Goal: Task Accomplishment & Management: Use online tool/utility

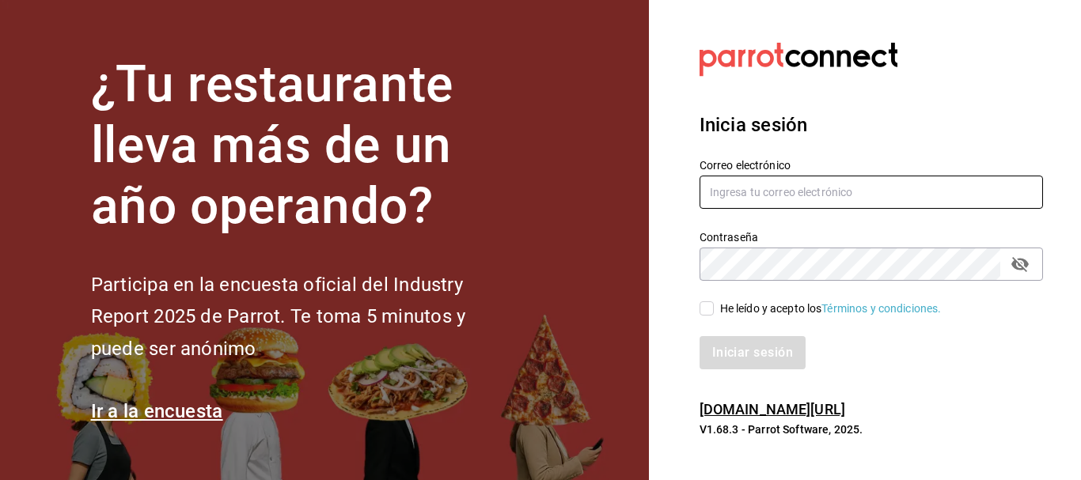
type input "[EMAIL_ADDRESS][PERSON_NAME][DOMAIN_NAME]"
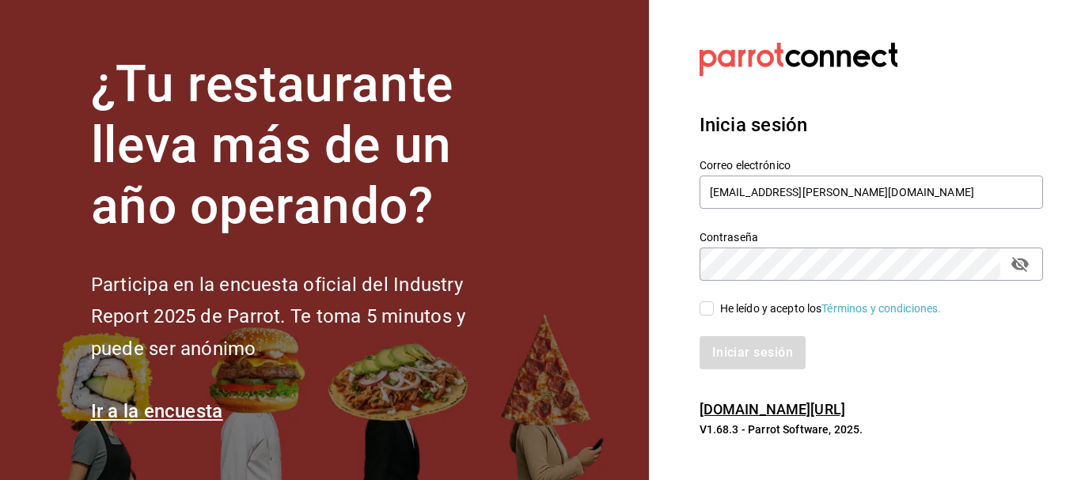
click at [706, 306] on input "He leído y acepto los Términos y condiciones." at bounding box center [706, 308] width 14 height 14
checkbox input "true"
click at [735, 337] on button "Iniciar sesión" at bounding box center [753, 352] width 108 height 33
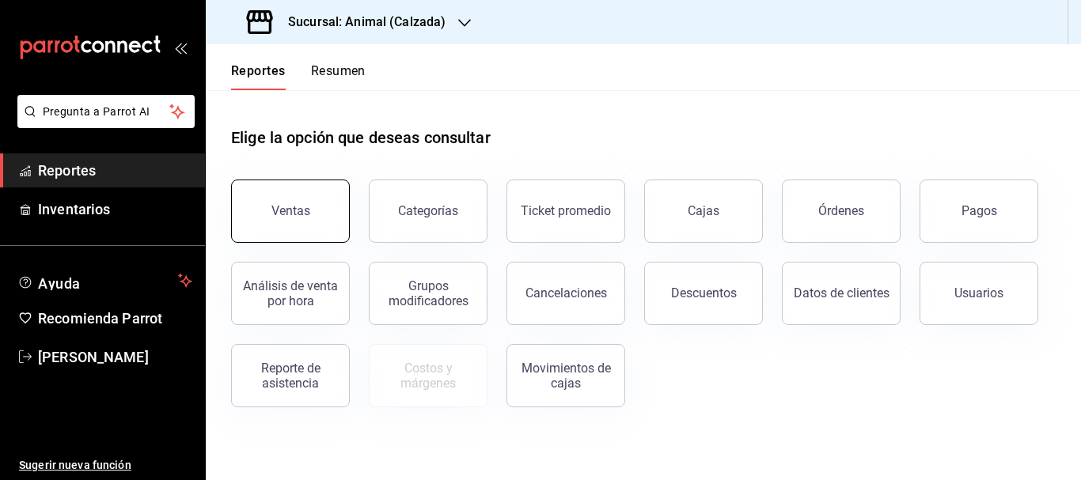
click at [282, 229] on button "Ventas" at bounding box center [290, 211] width 119 height 63
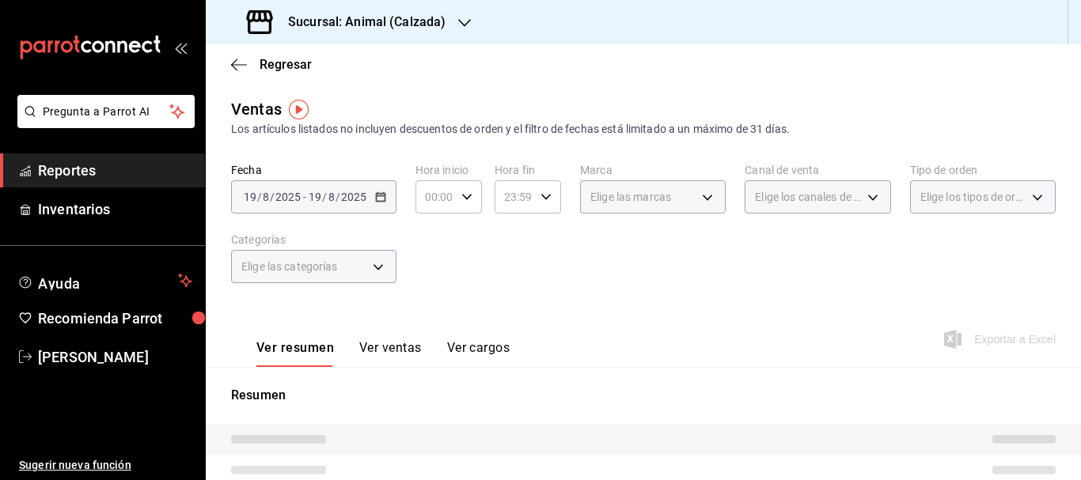
click at [332, 32] on div "Sucursal: Animal (Calzada)" at bounding box center [347, 22] width 259 height 44
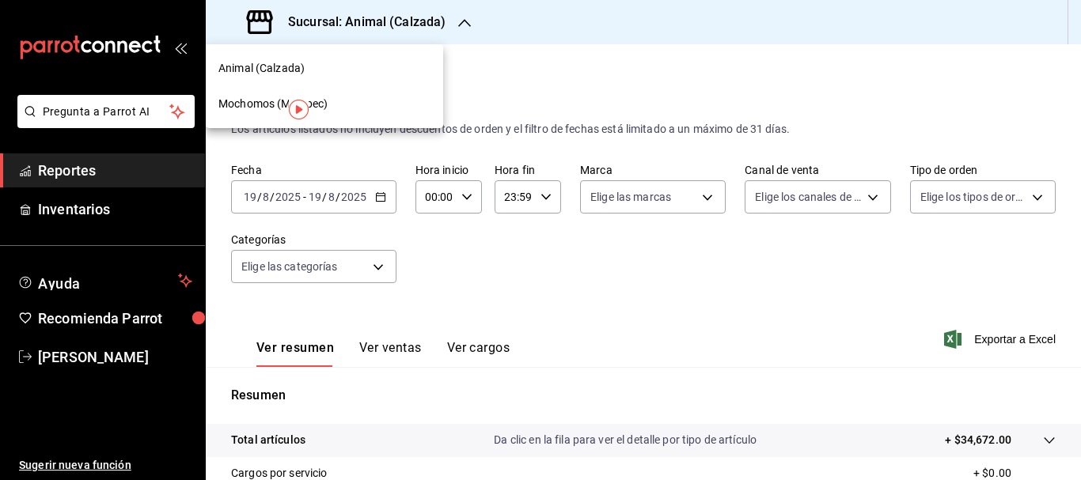
click at [331, 97] on div "Mochomos (Metepec)" at bounding box center [324, 104] width 212 height 17
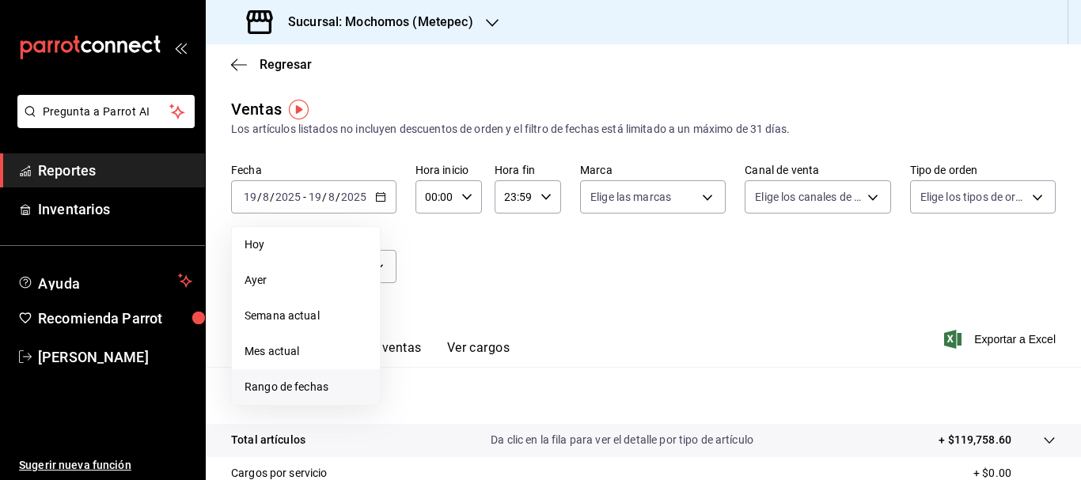
click at [283, 380] on span "Rango de fechas" at bounding box center [305, 387] width 123 height 17
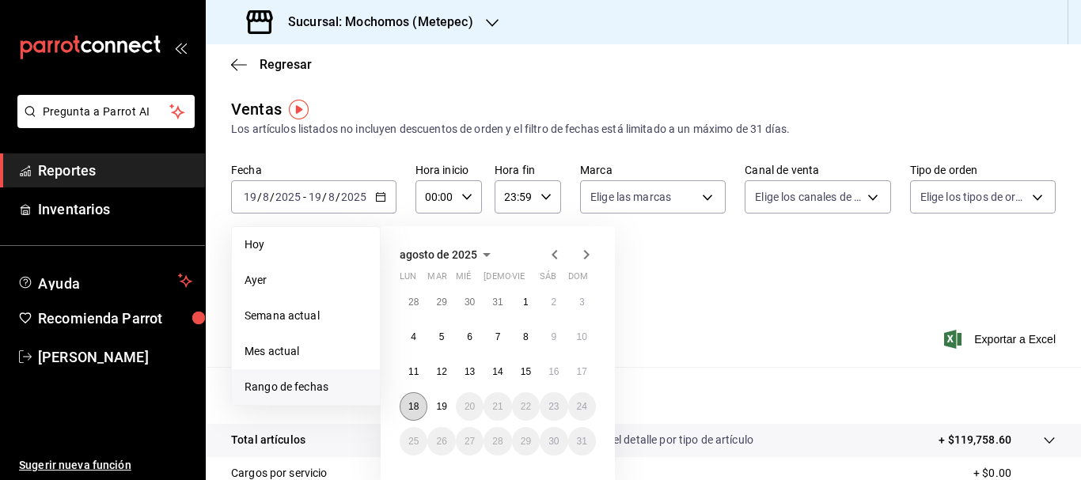
click at [423, 401] on button "18" at bounding box center [414, 406] width 28 height 28
click at [443, 406] on abbr "19" at bounding box center [441, 406] width 10 height 11
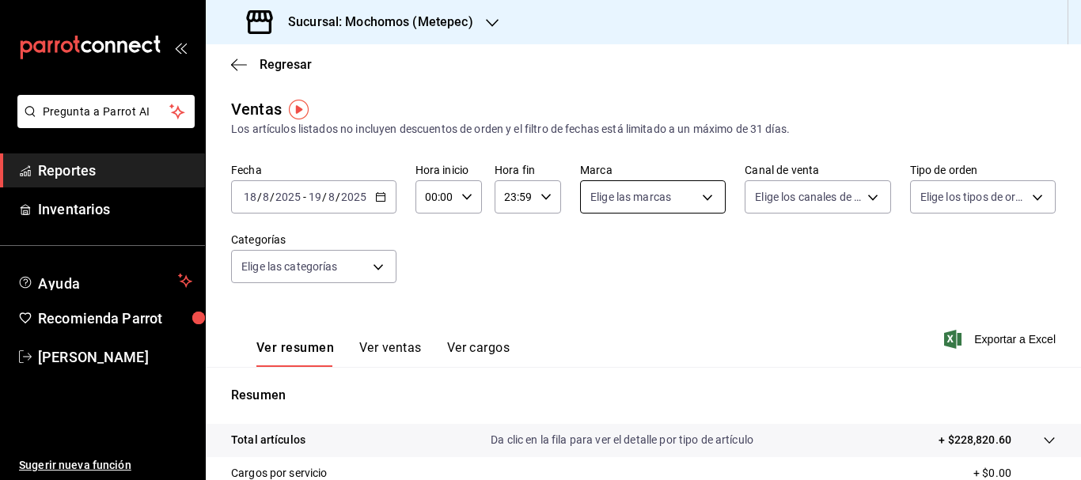
click at [619, 213] on body "Pregunta a Parrot AI Reportes Inventarios Ayuda Recomienda Parrot [PERSON_NAME]…" at bounding box center [540, 240] width 1081 height 480
click at [624, 254] on span "Ver todas" at bounding box center [643, 258] width 48 height 17
type input "2365f74e-aa6b-4392-bdf2-72765591bddf"
checkbox input "true"
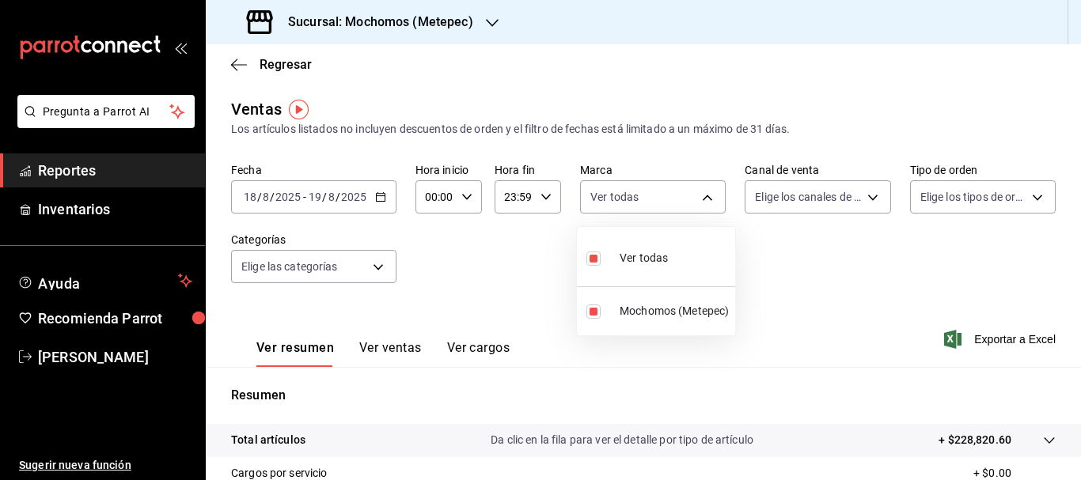
click at [786, 199] on div at bounding box center [540, 240] width 1081 height 480
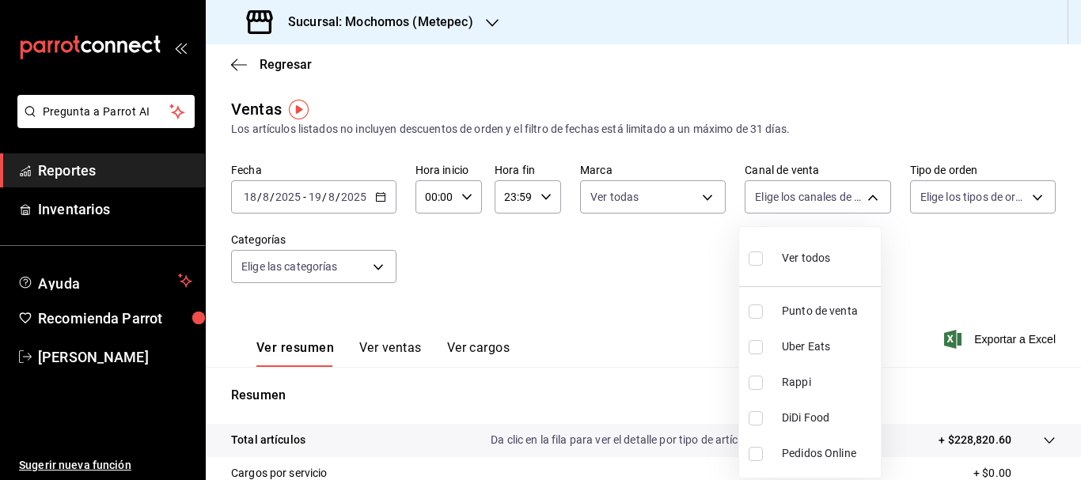
click at [786, 199] on body "Pregunta a Parrot AI Reportes Inventarios Ayuda Recomienda Parrot [PERSON_NAME]…" at bounding box center [540, 240] width 1081 height 480
click at [760, 259] on input "checkbox" at bounding box center [755, 259] width 14 height 14
checkbox input "true"
type input "PARROT,UBER_EATS,RAPPI,DIDI_FOOD,ONLINE"
checkbox input "true"
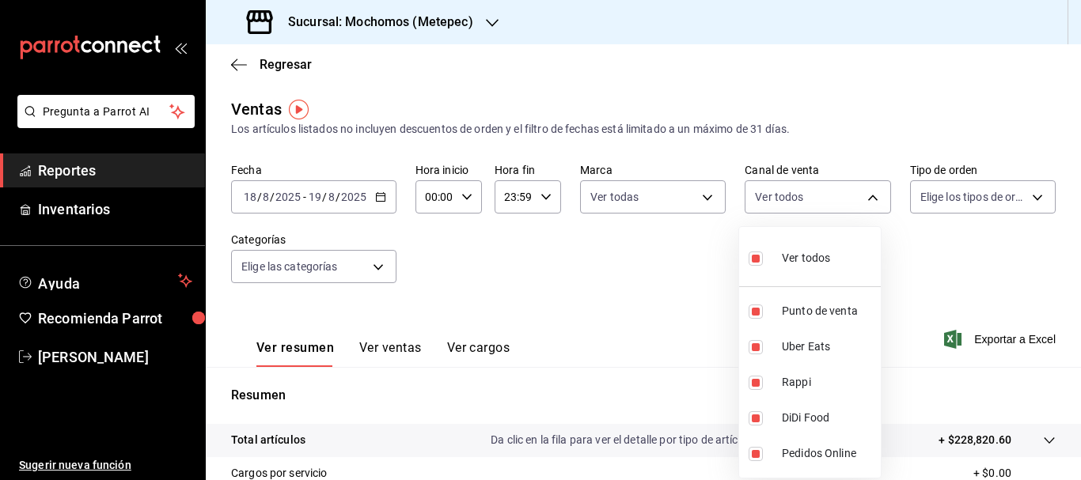
checkbox input "true"
click at [941, 206] on div at bounding box center [540, 240] width 1081 height 480
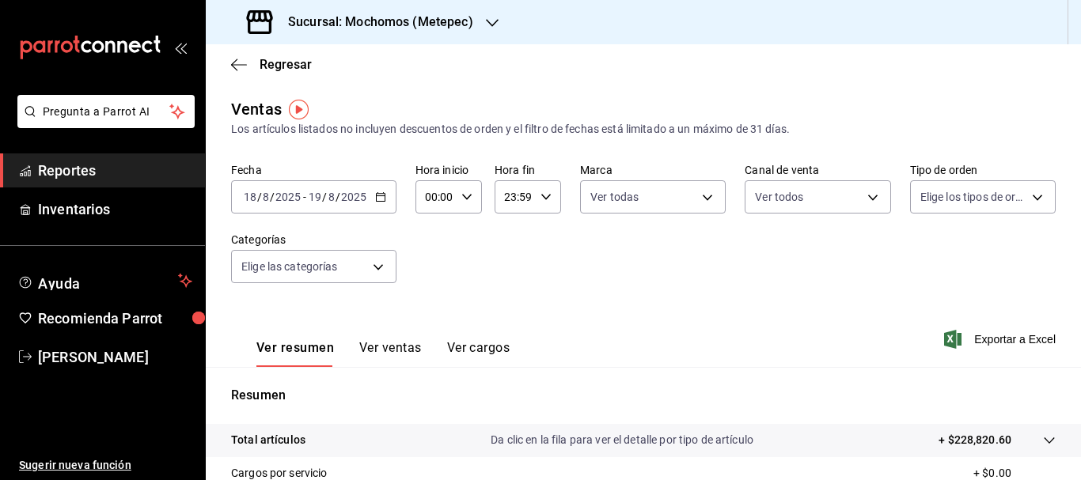
click at [941, 206] on body "Pregunta a Parrot AI Reportes Inventarios Ayuda Recomienda Parrot [PERSON_NAME]…" at bounding box center [540, 240] width 1081 height 480
click at [930, 265] on label at bounding box center [921, 258] width 21 height 23
click at [925, 265] on input "checkbox" at bounding box center [918, 259] width 14 height 14
checkbox input "false"
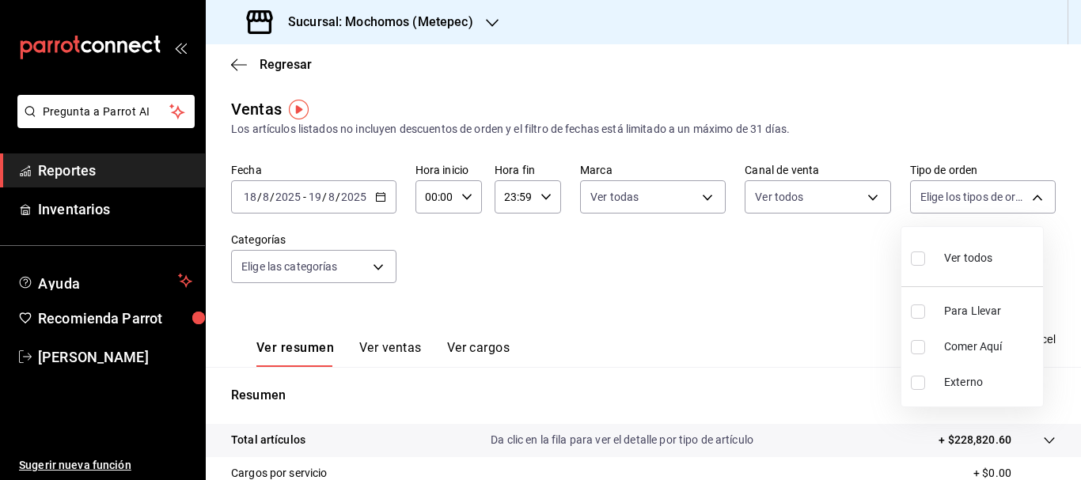
checkbox input "false"
click at [923, 264] on input "checkbox" at bounding box center [918, 259] width 14 height 14
checkbox input "true"
type input "3a236ed8-2e24-47ca-8e59-ead494492482,da8509e8-5fca-4f62-958e-973104937870,EXTER…"
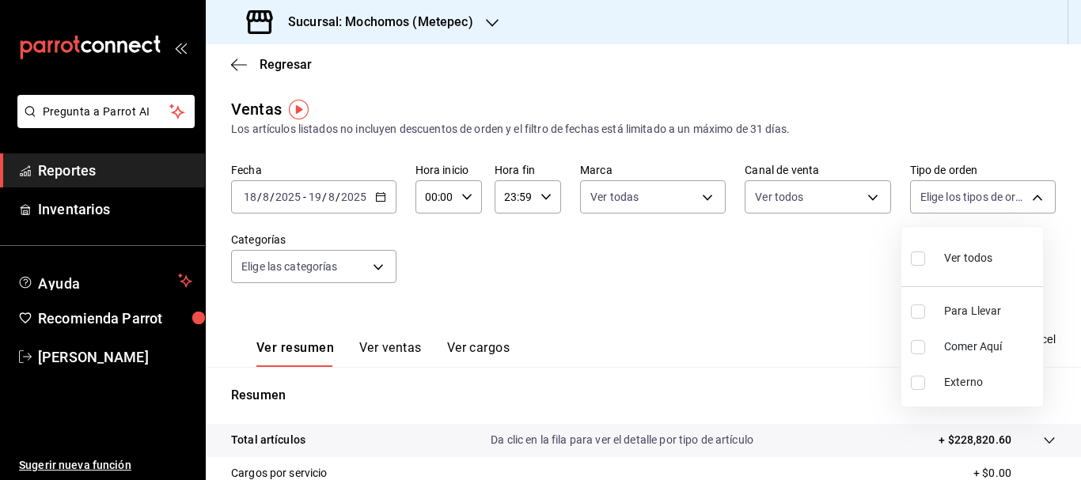
checkbox input "true"
click at [263, 262] on div at bounding box center [540, 240] width 1081 height 480
click at [263, 262] on body "Pregunta a Parrot AI Reportes Inventarios Ayuda Recomienda Parrot [PERSON_NAME]…" at bounding box center [540, 240] width 1081 height 480
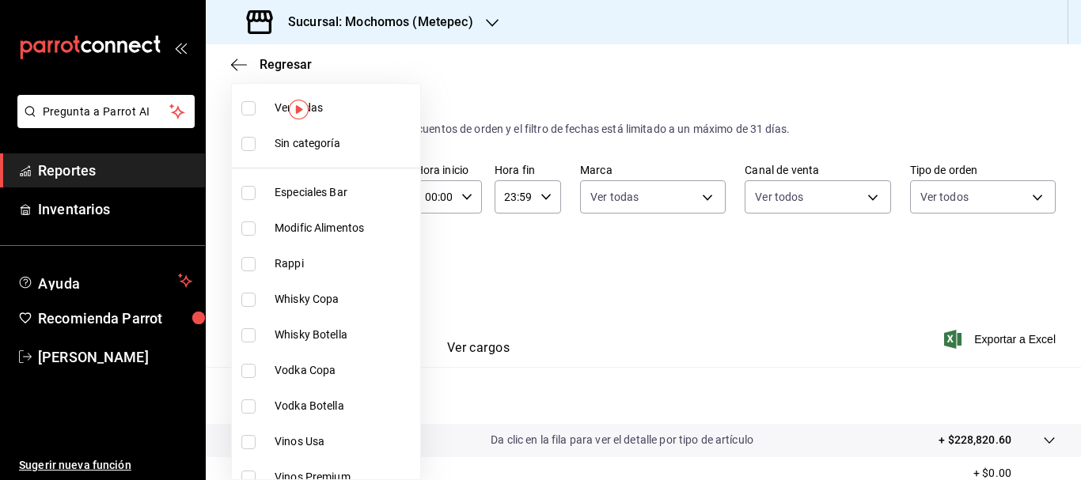
click at [252, 111] on input "checkbox" at bounding box center [248, 108] width 14 height 14
checkbox input "true"
type input "c9cbc288-c827-488d-81f5-370afefb1912,46081463-7037-4dd2-a9ab-e56ff6a8fa7c,bf958…"
checkbox input "true"
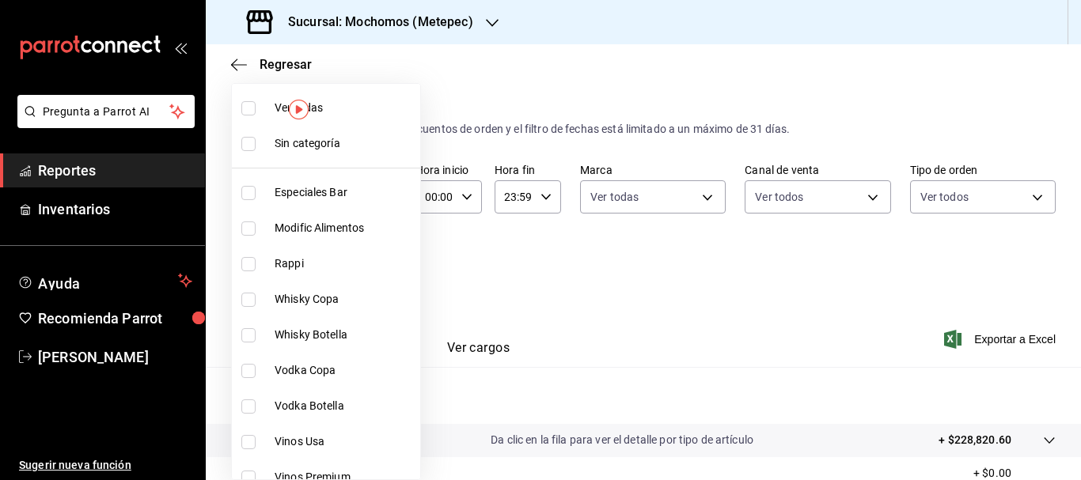
checkbox input "true"
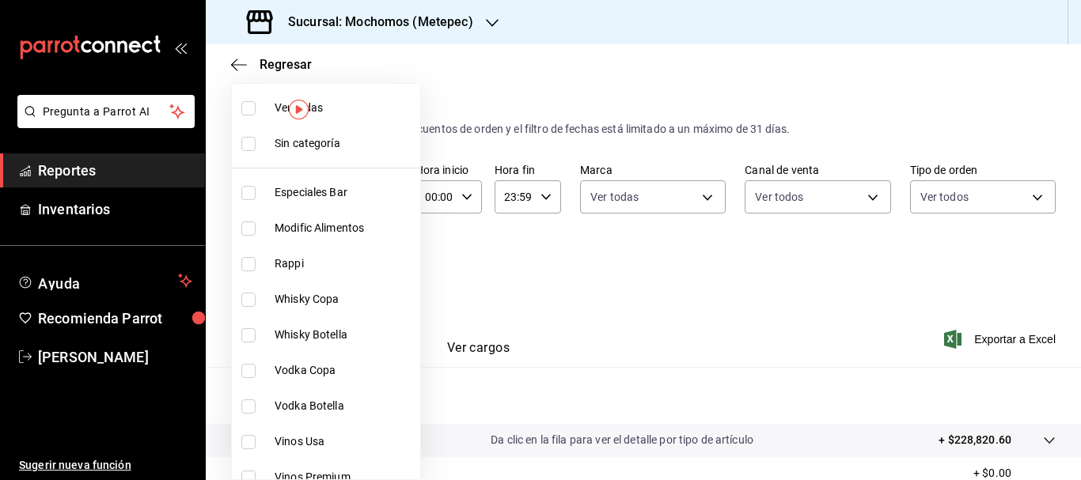
checkbox input "true"
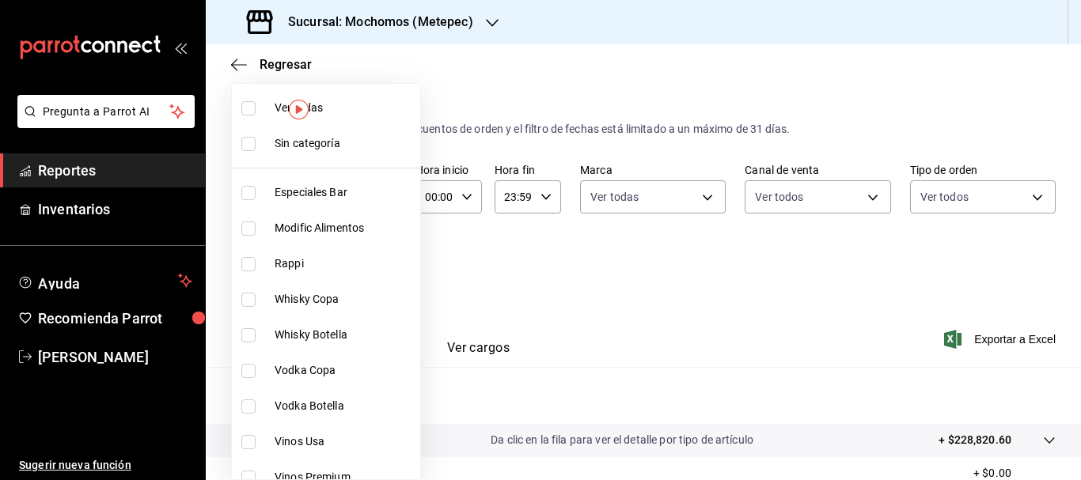
checkbox input "true"
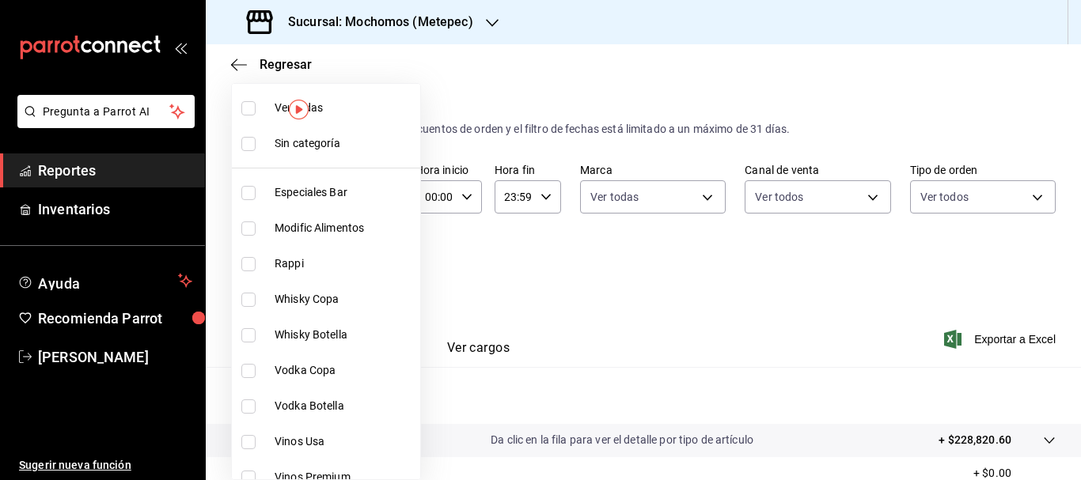
checkbox input "true"
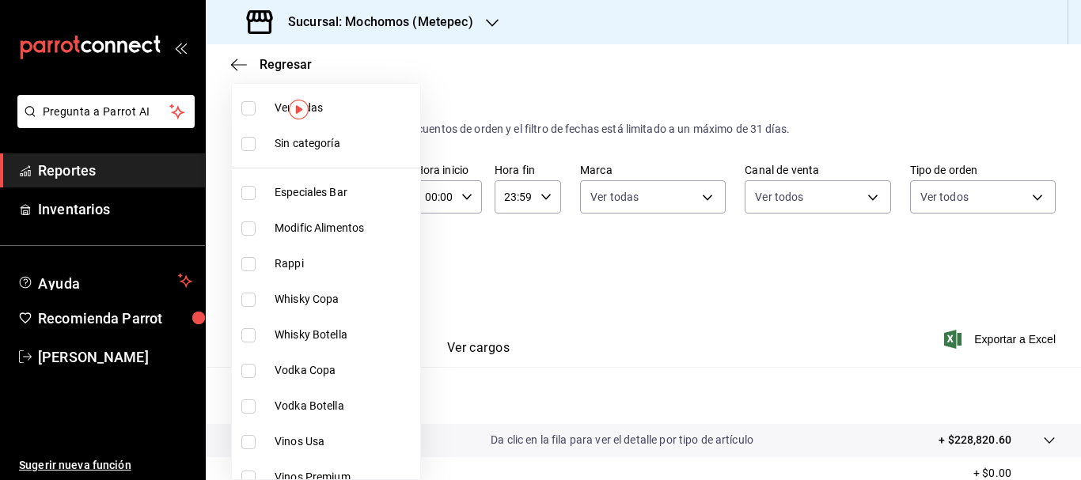
checkbox input "true"
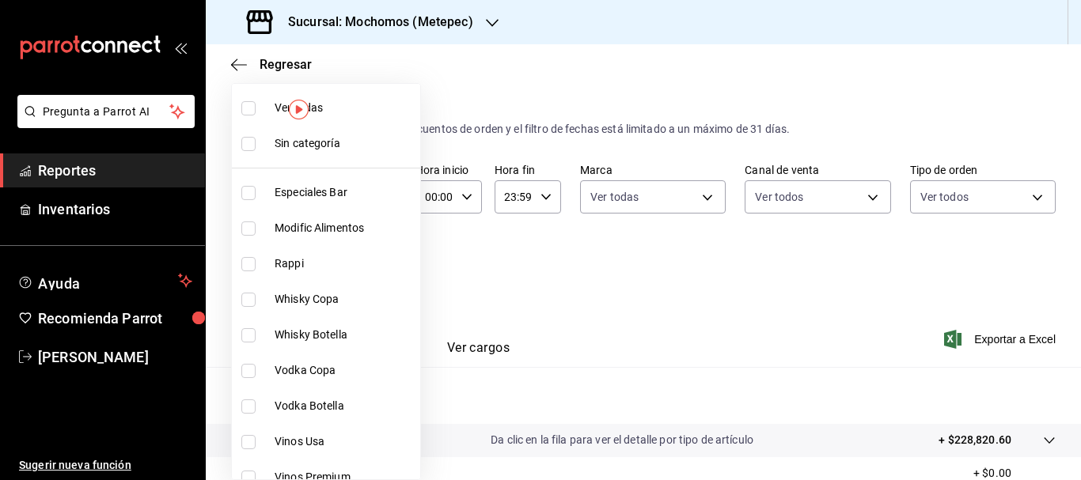
checkbox input "true"
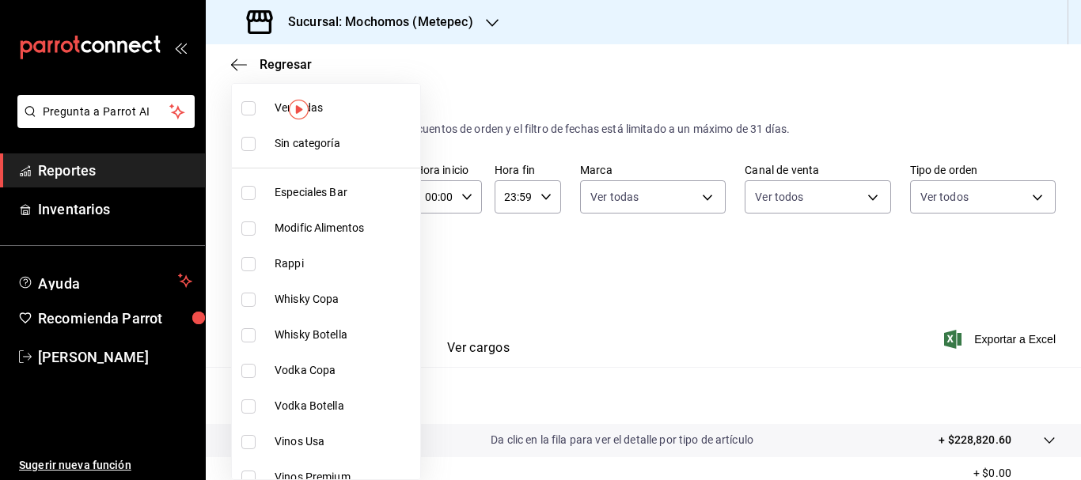
checkbox input "true"
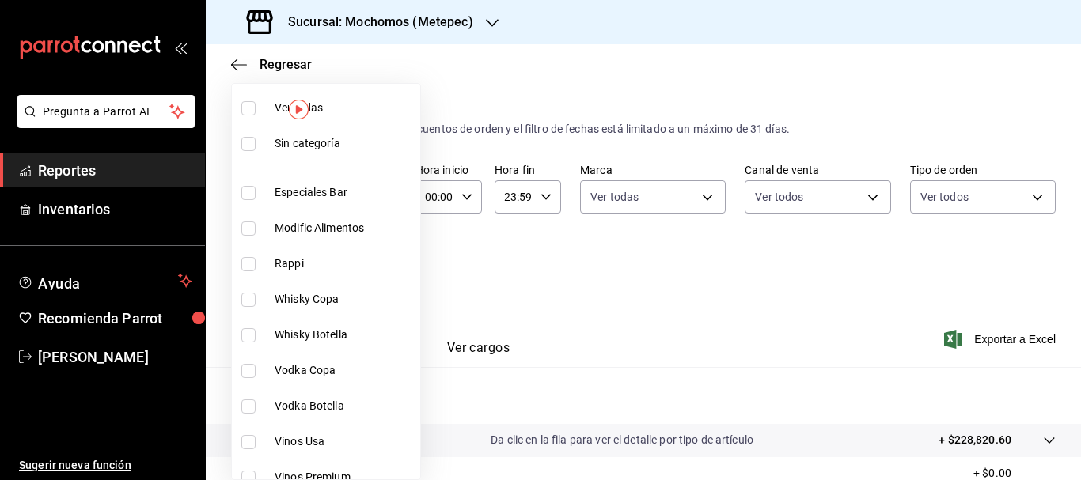
checkbox input "true"
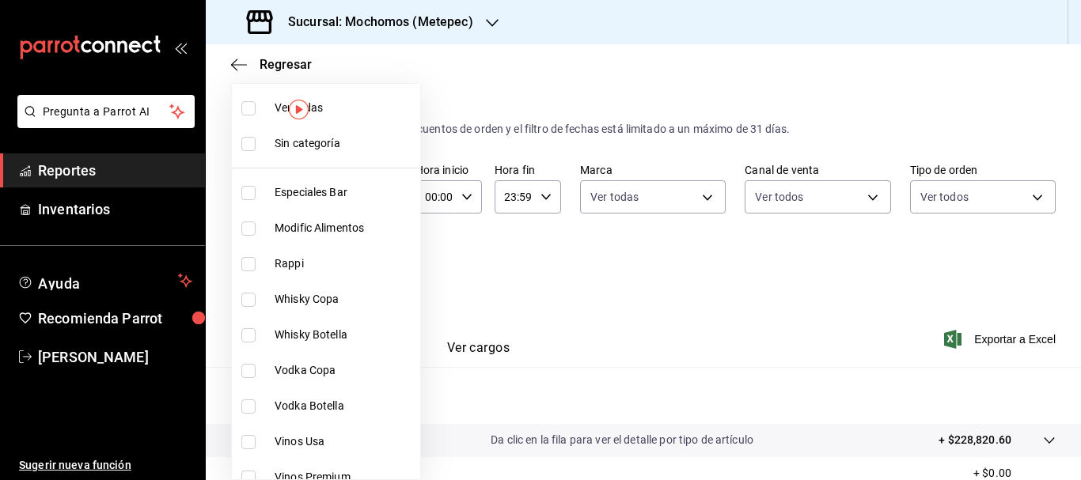
checkbox input "true"
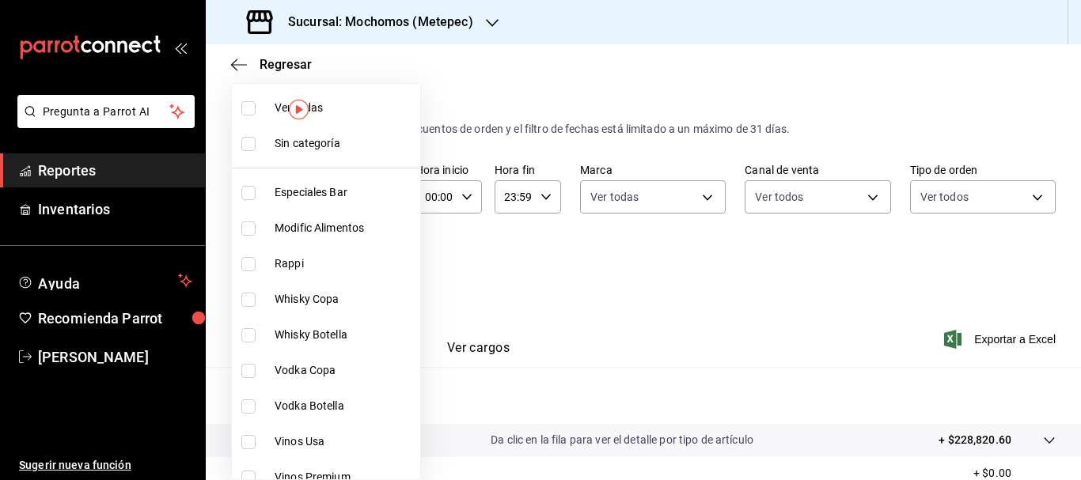
checkbox input "true"
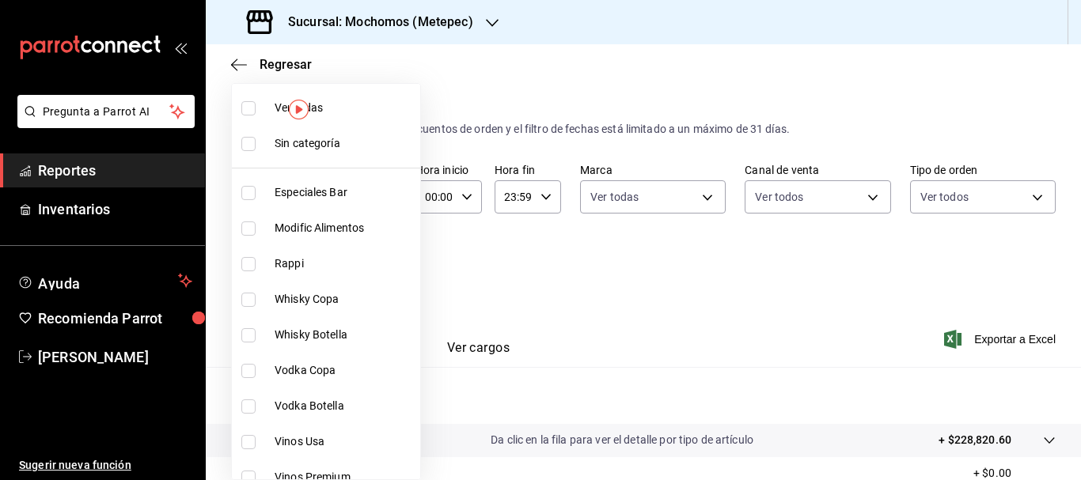
checkbox input "true"
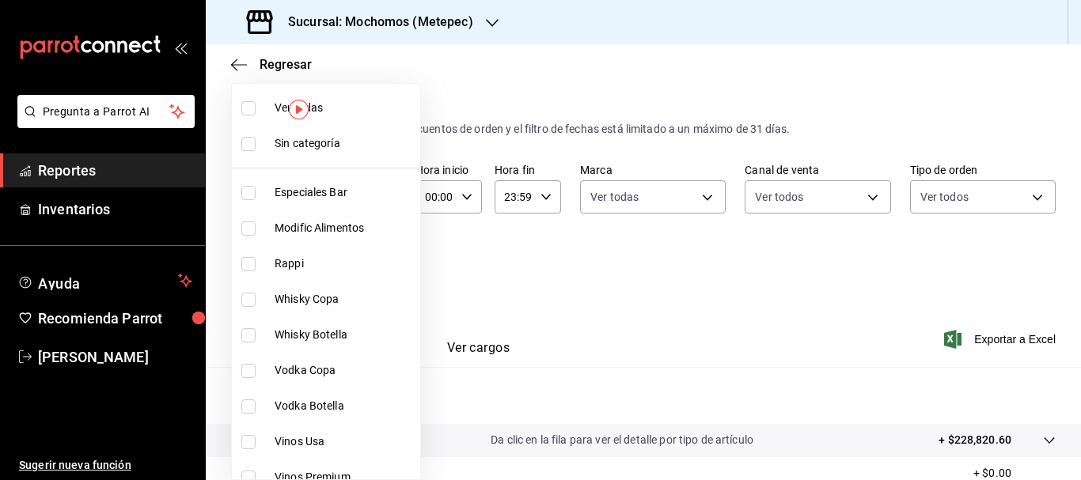
checkbox input "true"
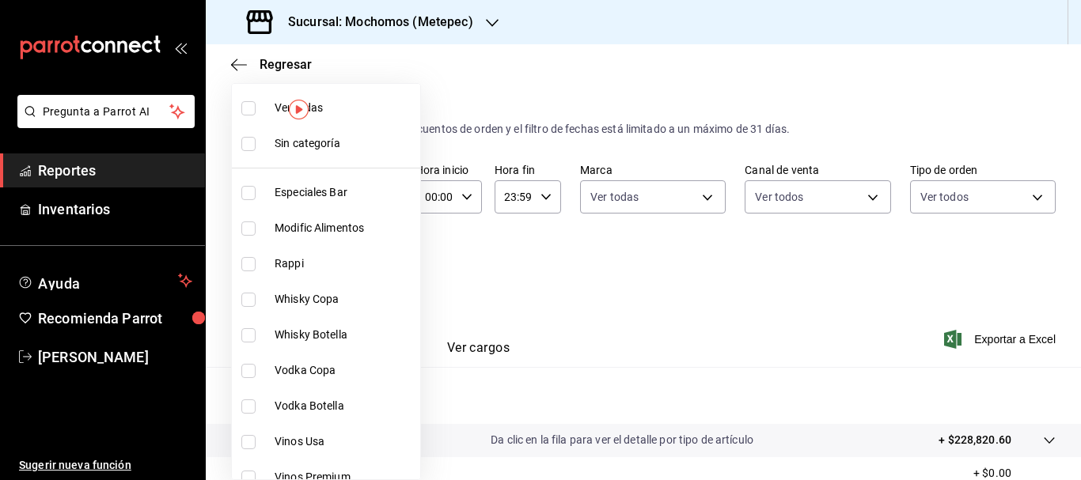
checkbox input "true"
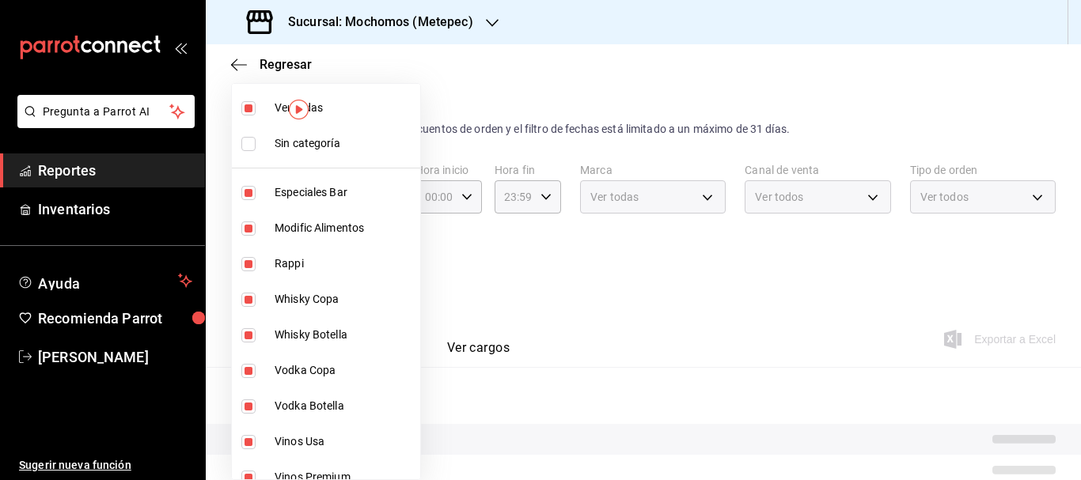
click at [250, 144] on input "checkbox" at bounding box center [248, 144] width 14 height 14
checkbox input "true"
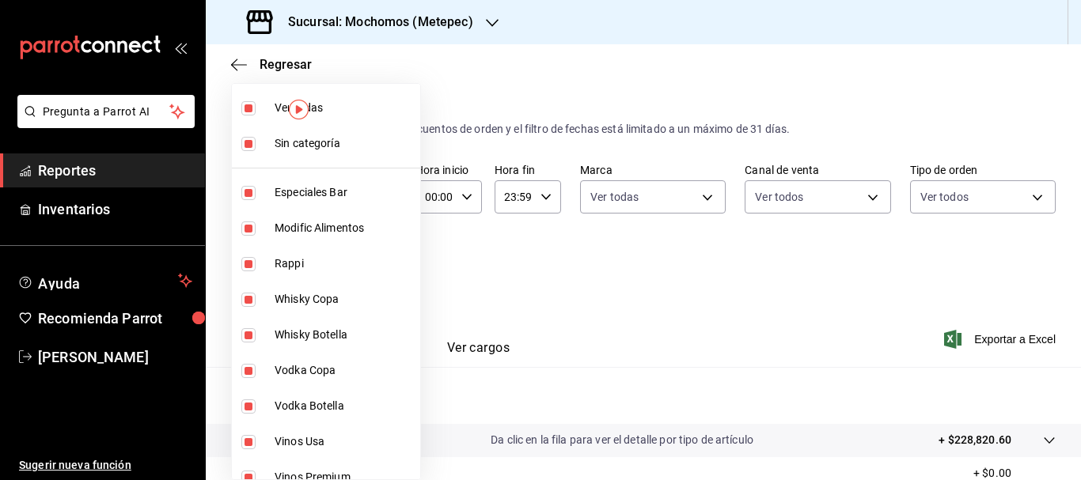
click at [942, 313] on div at bounding box center [540, 240] width 1081 height 480
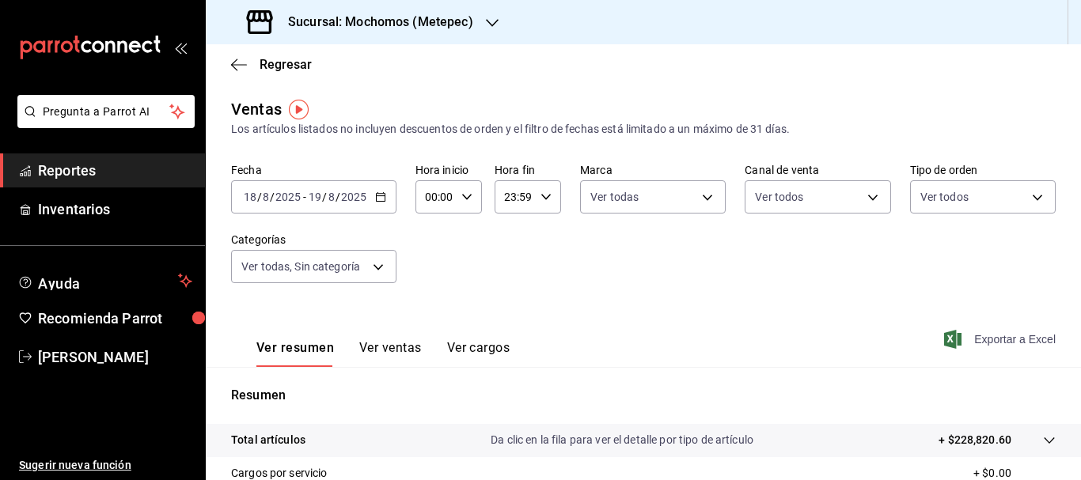
click at [997, 345] on span "Exportar a Excel" at bounding box center [1001, 339] width 108 height 19
